Goal: Task Accomplishment & Management: Use online tool/utility

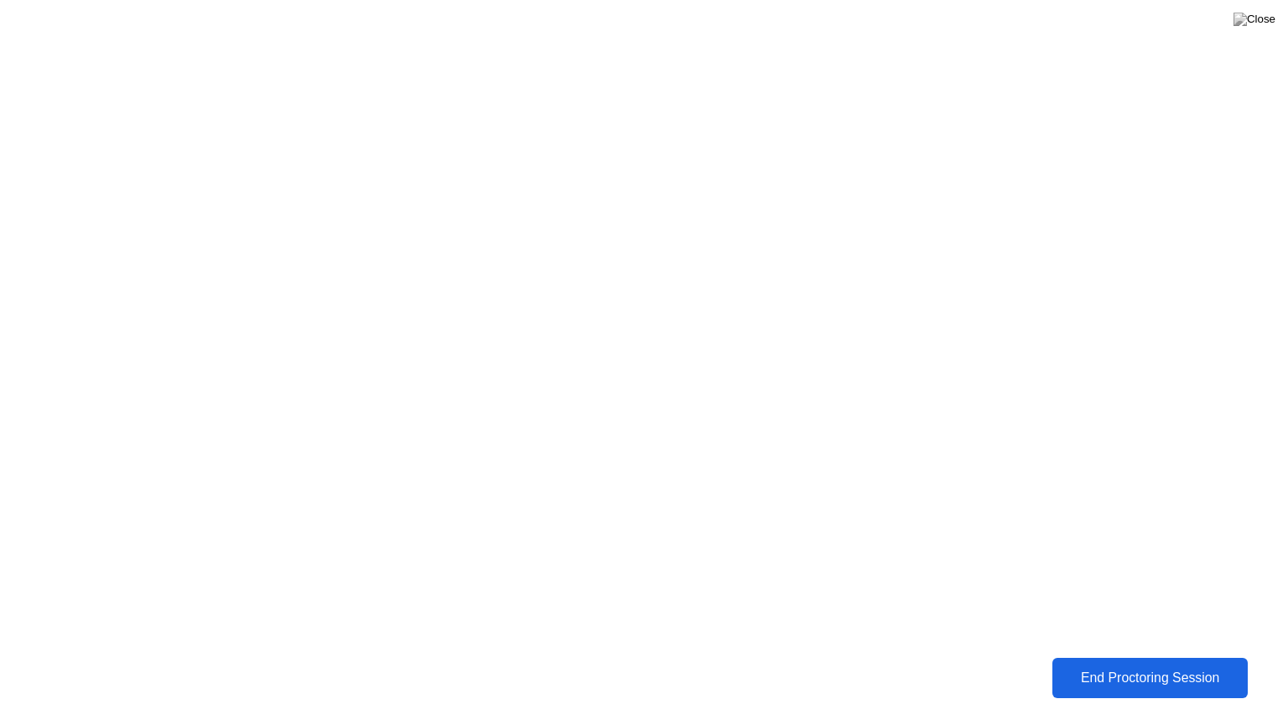
click at [1077, 673] on div "End Proctoring Session" at bounding box center [1149, 677] width 185 height 15
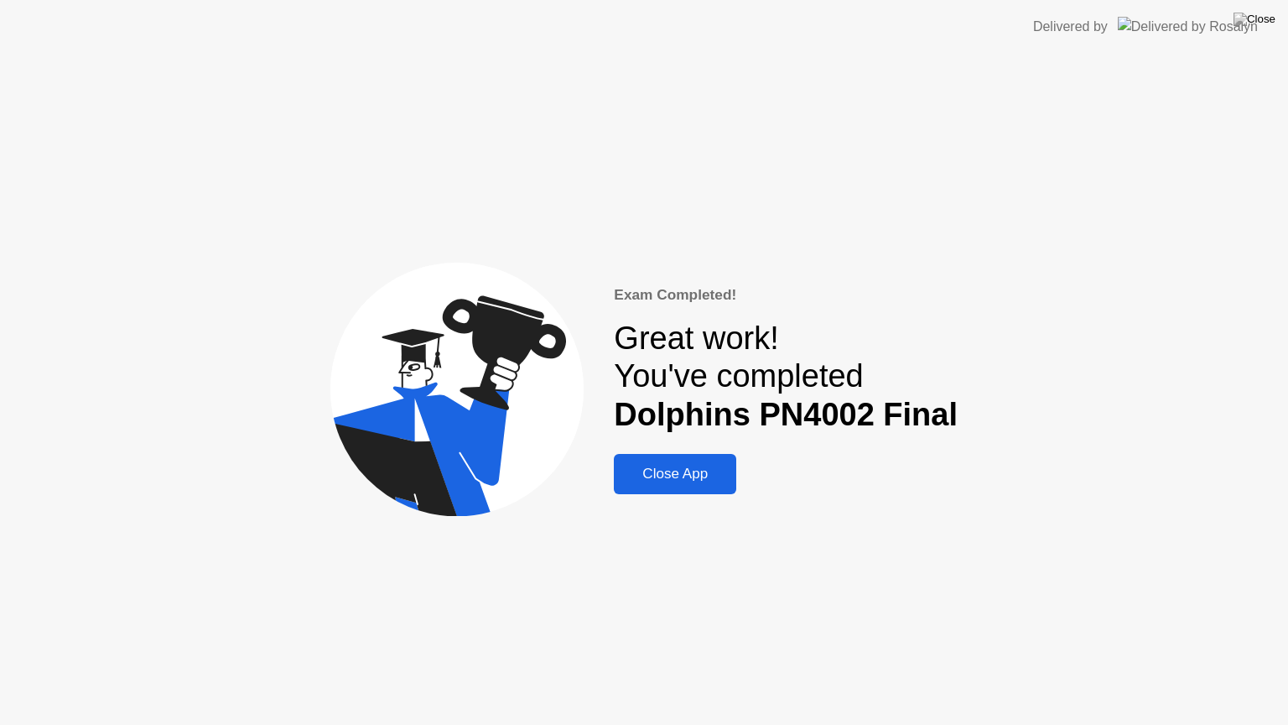
click at [689, 465] on div "Close App" at bounding box center [675, 473] width 112 height 17
